Goal: Transaction & Acquisition: Purchase product/service

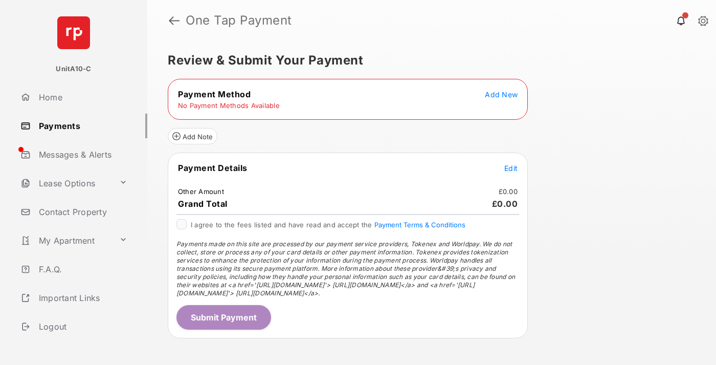
click at [502, 94] on span "Add New" at bounding box center [501, 94] width 33 height 9
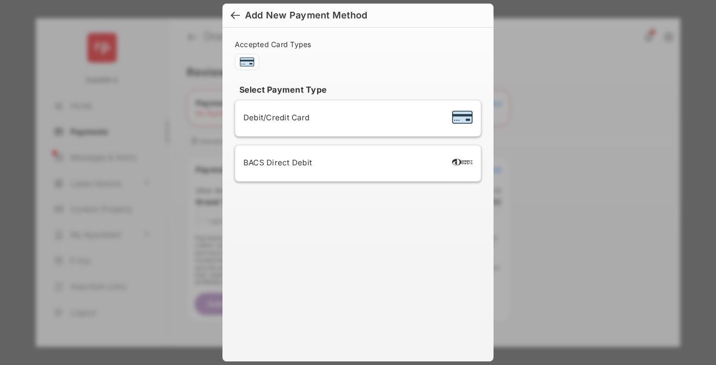
click at [274, 117] on span "Debit/Credit Card" at bounding box center [277, 118] width 66 height 10
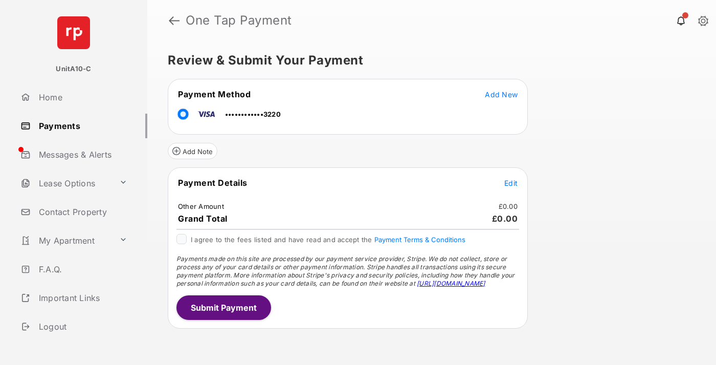
click at [511, 183] on span "Edit" at bounding box center [511, 183] width 13 height 9
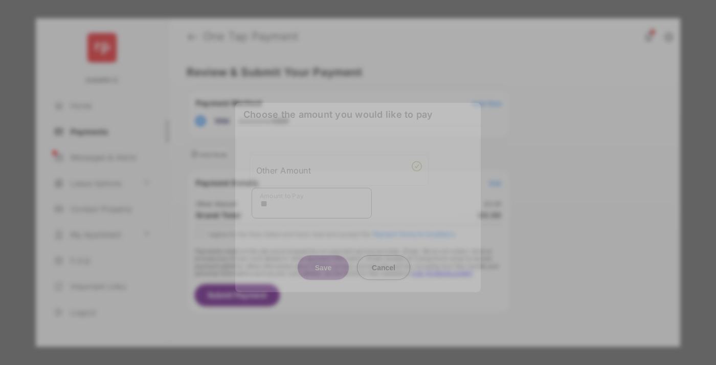
type input "**"
click at [323, 259] on button "Save" at bounding box center [323, 267] width 51 height 25
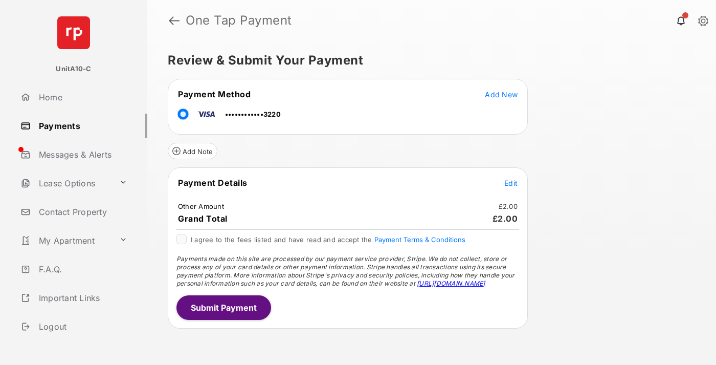
click at [223, 307] on button "Submit Payment" at bounding box center [224, 307] width 95 height 25
